Goal: Task Accomplishment & Management: Use online tool/utility

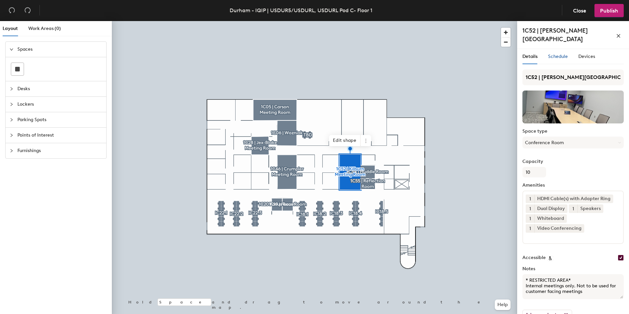
click at [562, 49] on div "Schedule" at bounding box center [558, 56] width 20 height 15
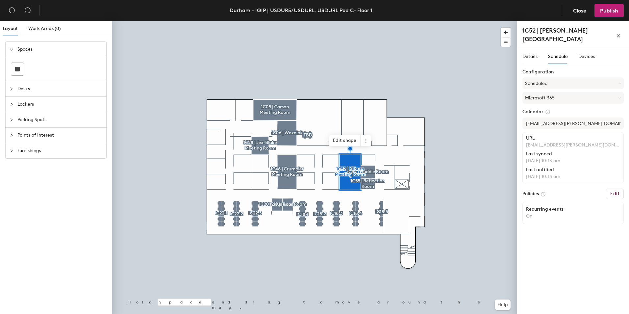
click at [562, 54] on span "Schedule" at bounding box center [558, 57] width 20 height 6
click at [580, 54] on span "Devices" at bounding box center [586, 57] width 17 height 6
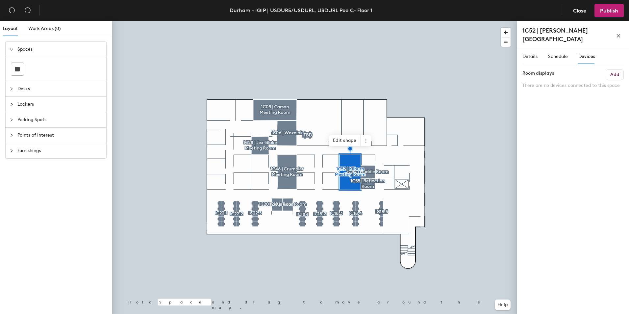
drag, startPoint x: 579, startPoint y: 50, endPoint x: 539, endPoint y: 54, distance: 39.9
click at [539, 54] on div "Details Schedule Devices" at bounding box center [558, 56] width 73 height 15
click at [528, 53] on div "Details" at bounding box center [529, 56] width 15 height 7
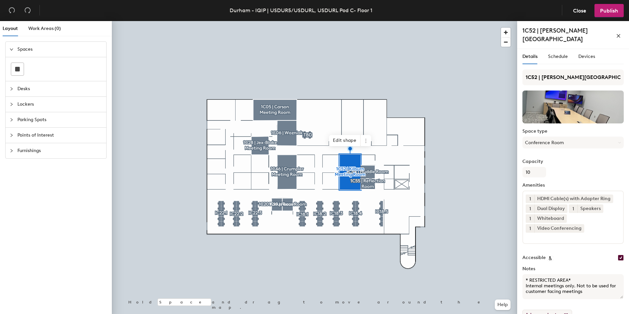
click at [556, 310] on button "Advanced setup" at bounding box center [547, 315] width 50 height 11
